Goal: Task Accomplishment & Management: Manage account settings

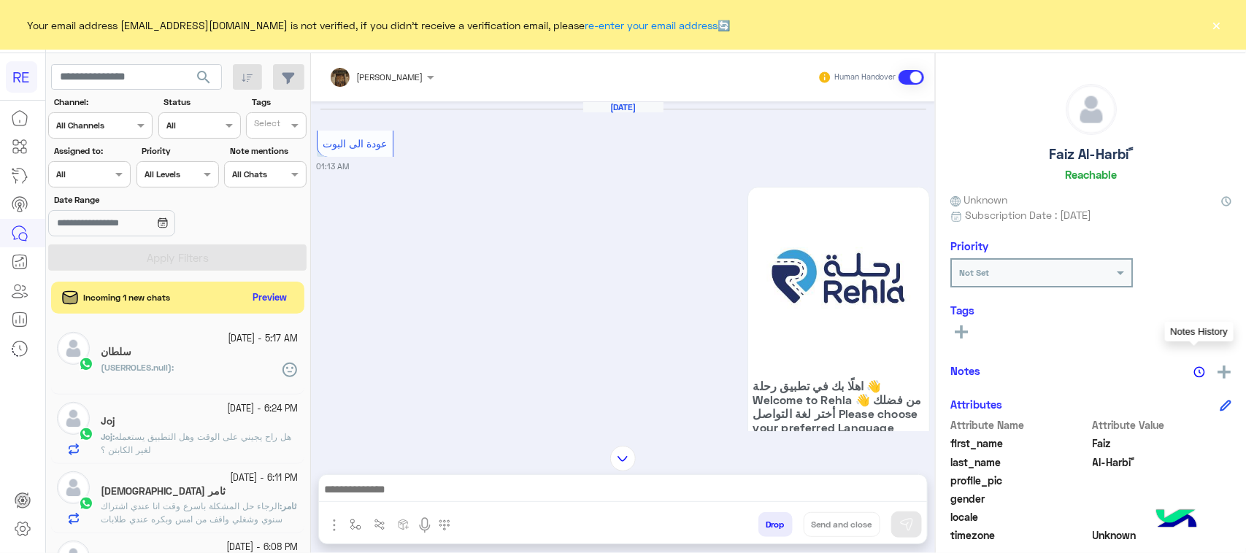
scroll to position [1732, 0]
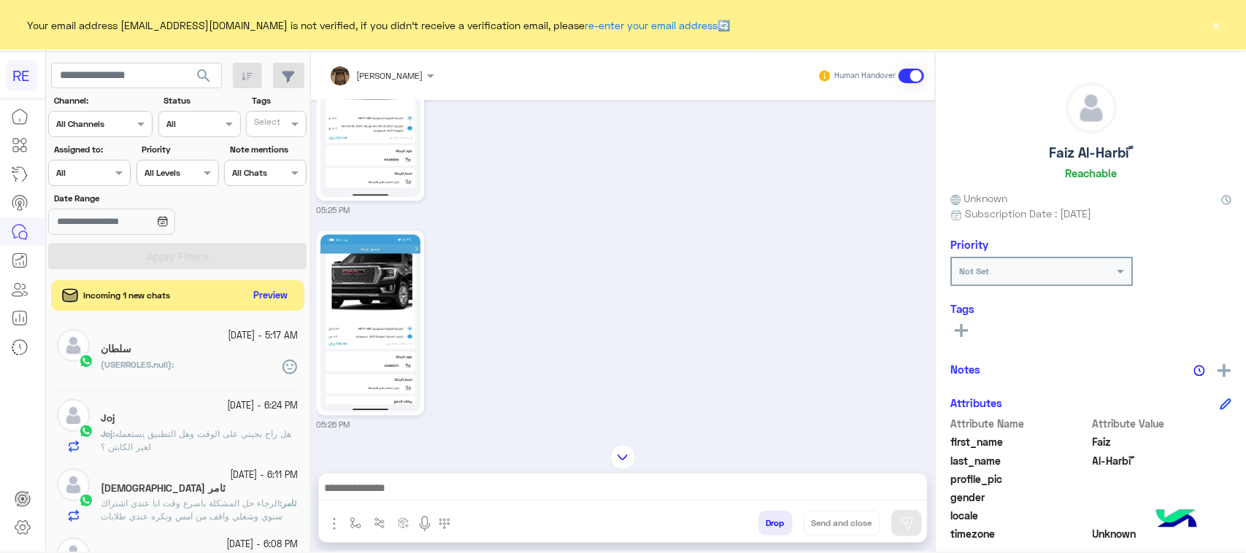
click at [279, 286] on button "Preview" at bounding box center [270, 296] width 45 height 20
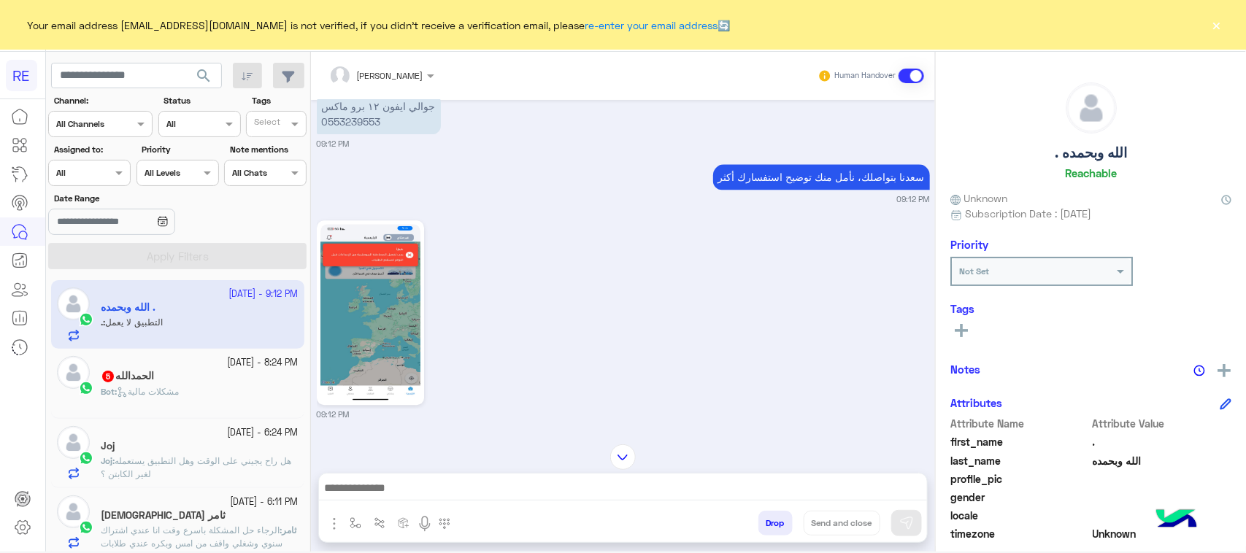
scroll to position [1432, 0]
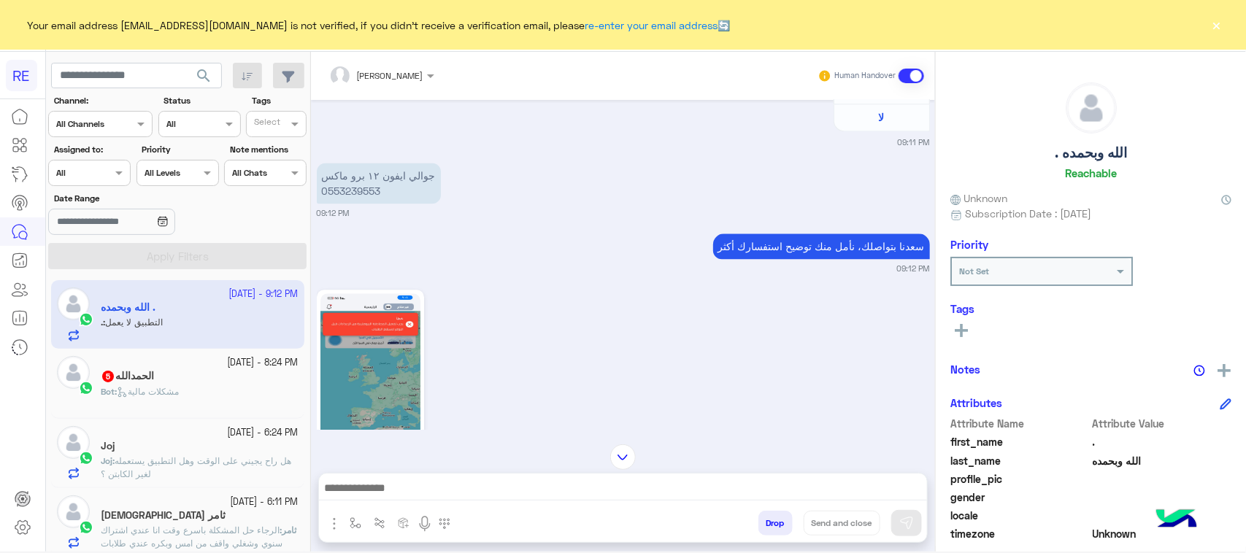
click at [237, 380] on div "الحمدالله 5" at bounding box center [200, 377] width 198 height 15
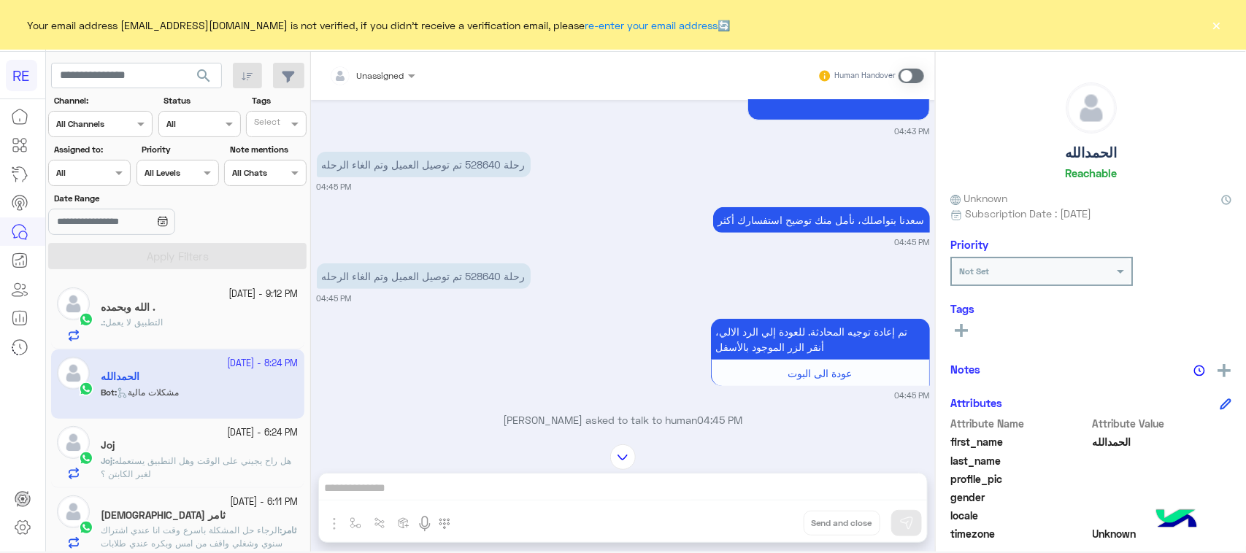
scroll to position [129, 0]
